Goal: Entertainment & Leisure: Browse casually

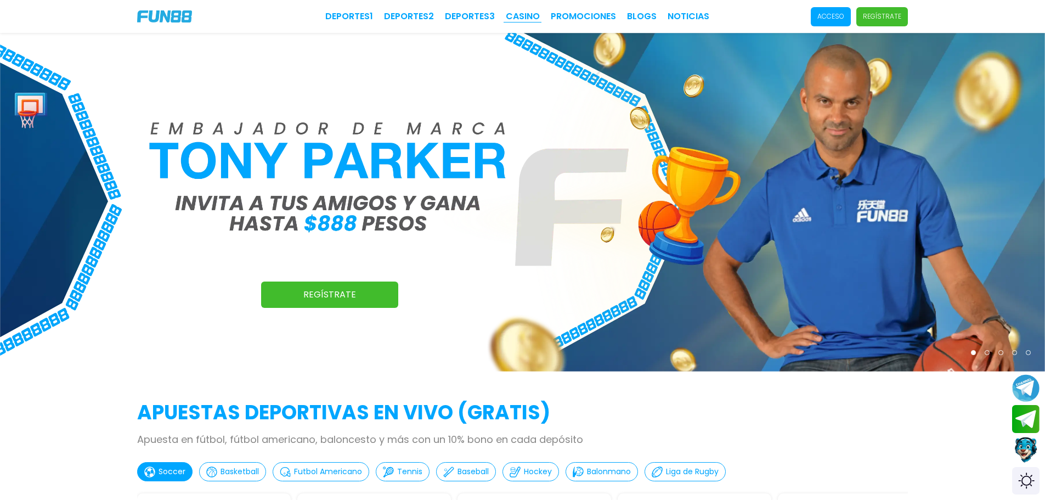
click at [518, 10] on link "CASINO" at bounding box center [523, 16] width 34 height 13
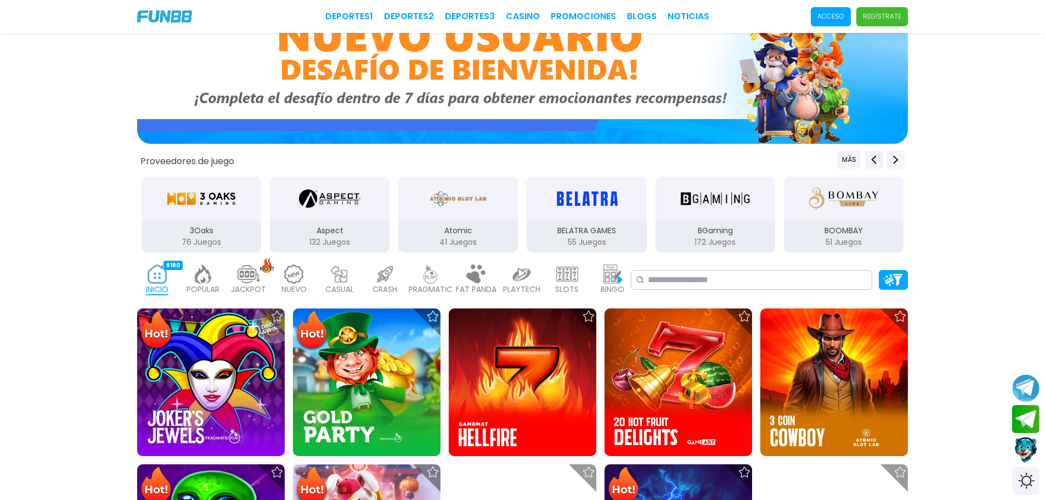
scroll to position [165, 0]
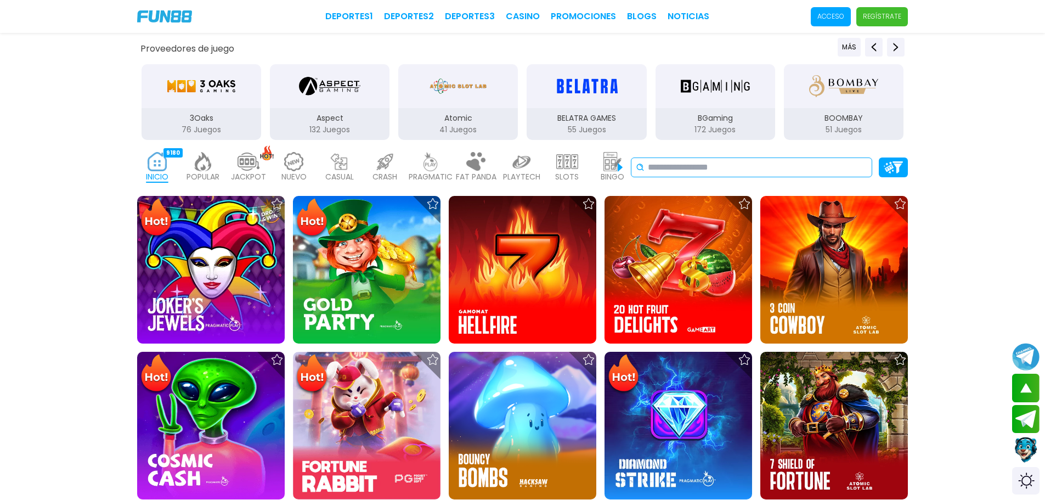
click at [663, 167] on input at bounding box center [757, 167] width 219 height 13
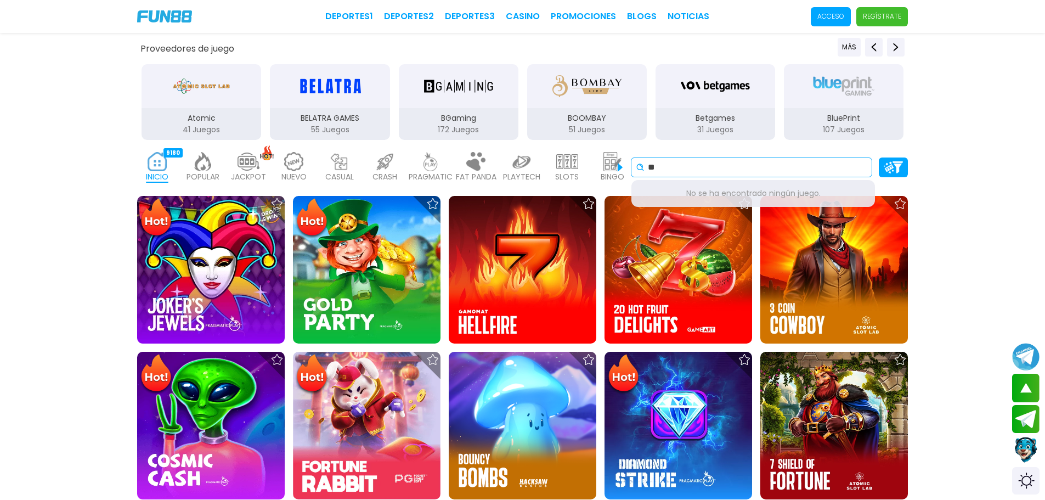
type input "*"
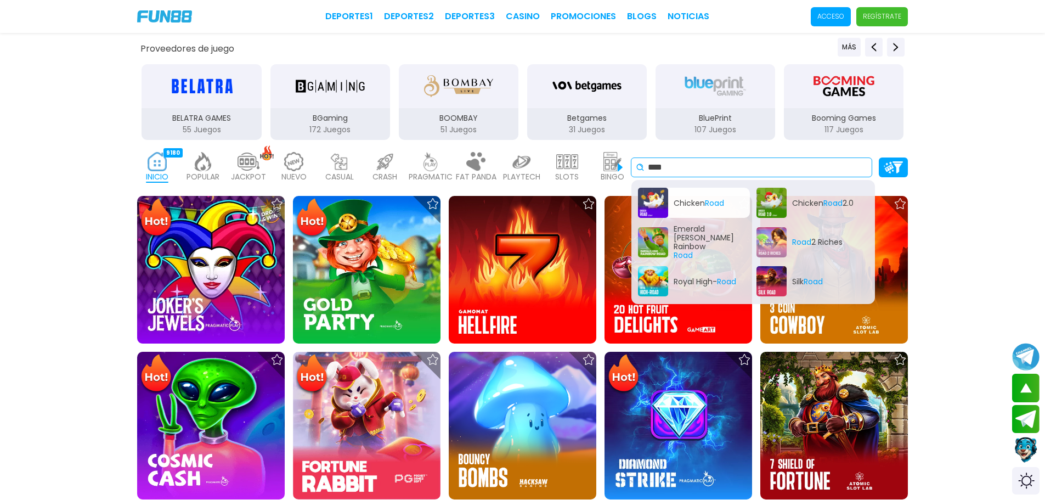
type input "****"
click at [687, 199] on div "Chicken Road" at bounding box center [694, 203] width 112 height 30
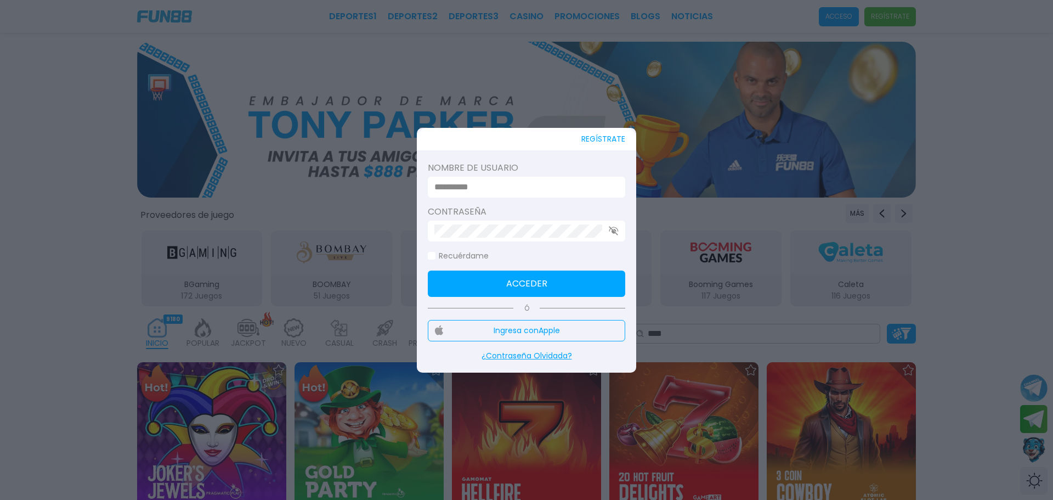
click at [762, 194] on div at bounding box center [526, 250] width 1053 height 500
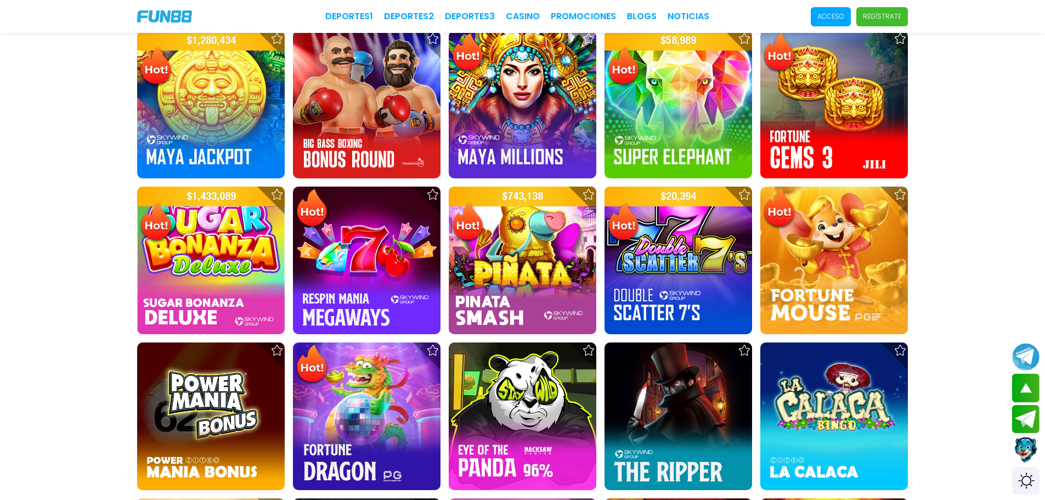
scroll to position [980, 0]
